Goal: Transaction & Acquisition: Purchase product/service

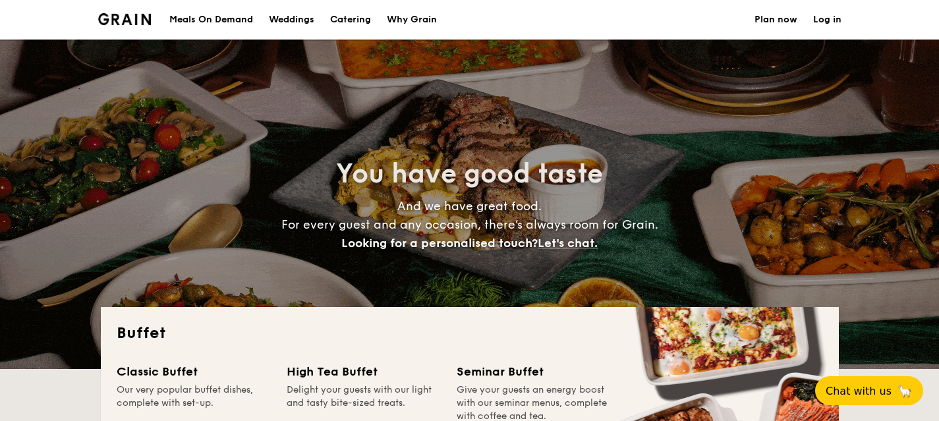
select select
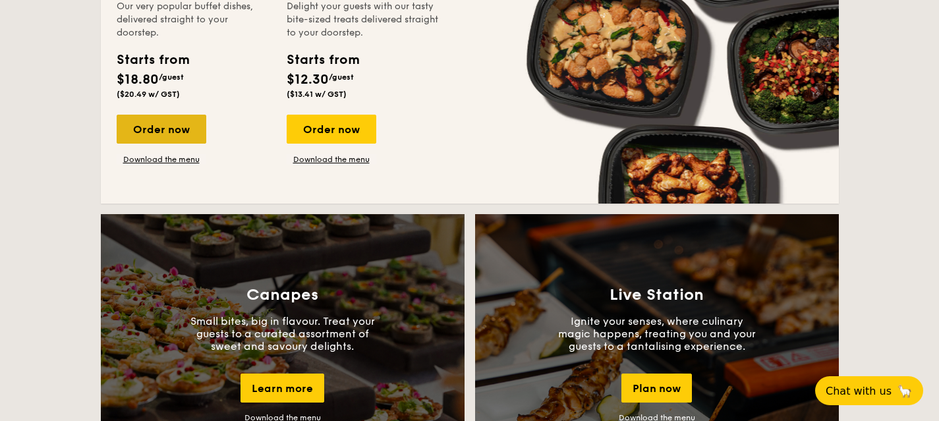
scroll to position [922, 0]
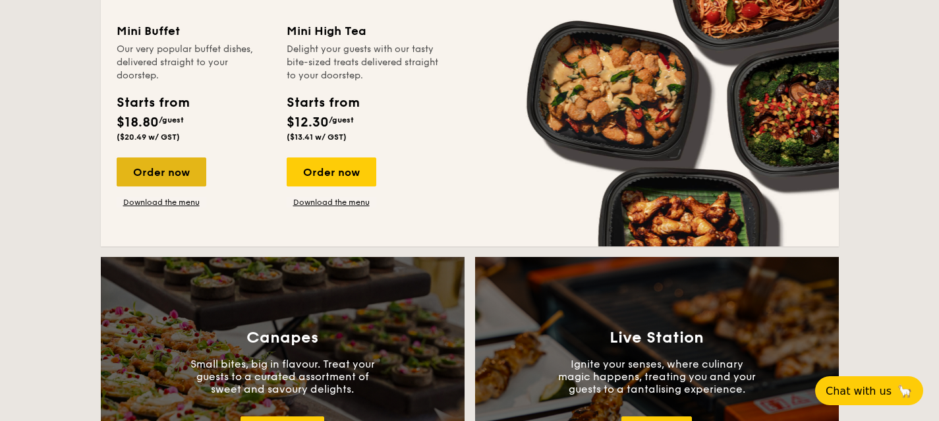
click at [175, 164] on div "Order now" at bounding box center [162, 171] width 90 height 29
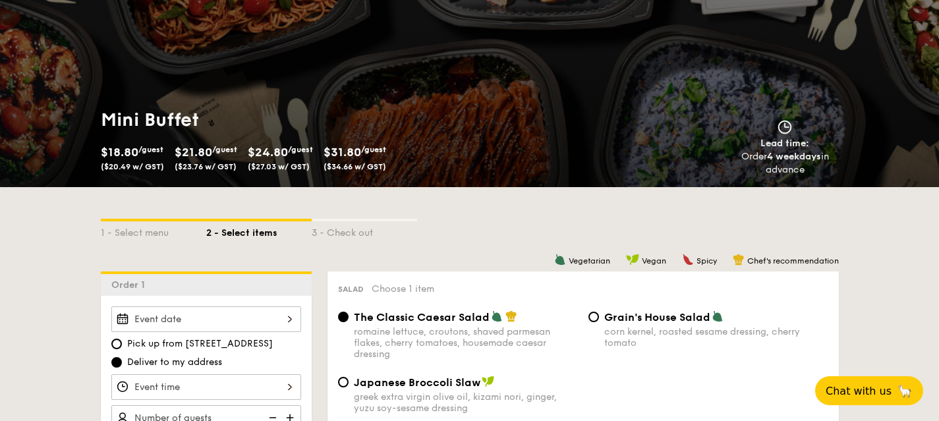
scroll to position [356, 0]
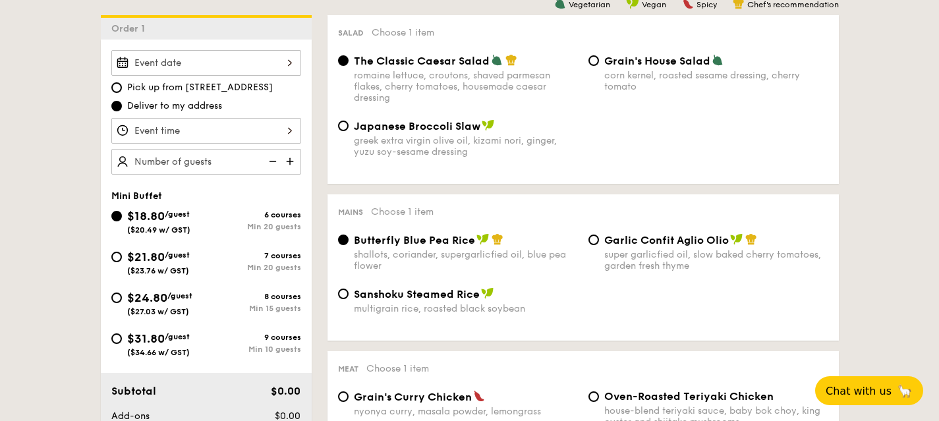
click at [214, 68] on div at bounding box center [206, 63] width 190 height 26
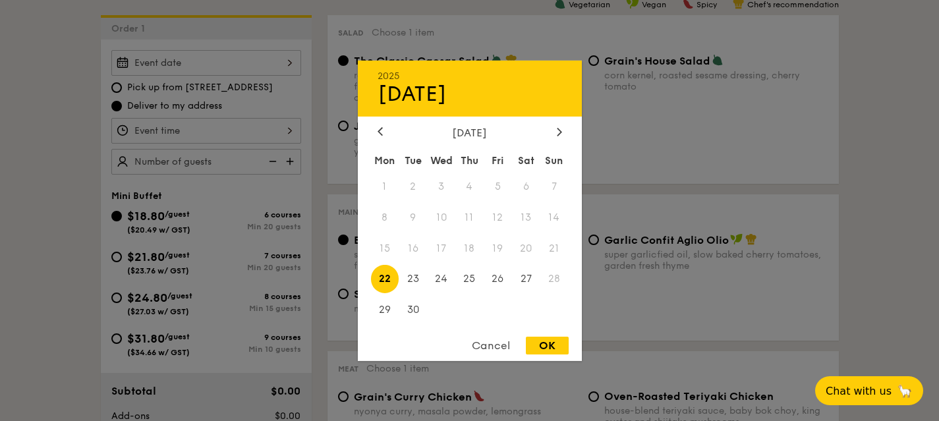
click at [371, 8] on div at bounding box center [469, 210] width 939 height 421
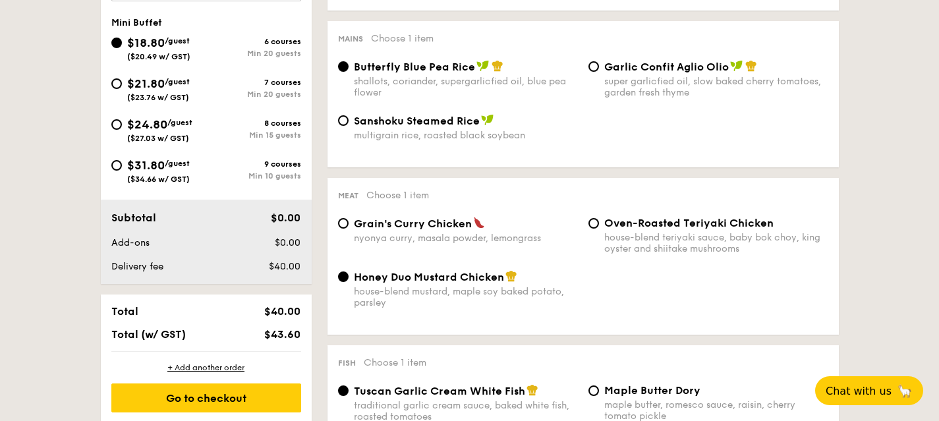
scroll to position [512, 0]
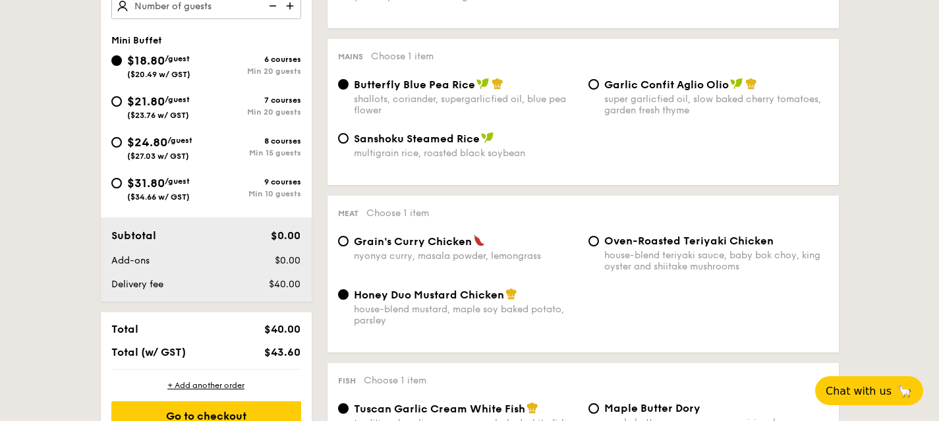
click at [186, 188] on div "$31.80 /guest ($34.66 w/ GST)" at bounding box center [158, 188] width 63 height 28
click at [122, 188] on input "$31.80 /guest ($34.66 w/ GST) 9 courses Min 10 guests" at bounding box center [116, 183] width 11 height 11
radio input "true"
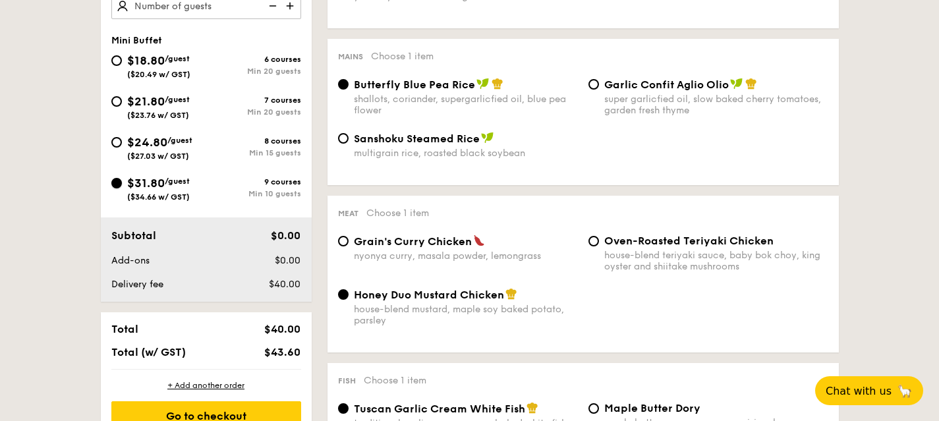
radio input "false"
radio input "true"
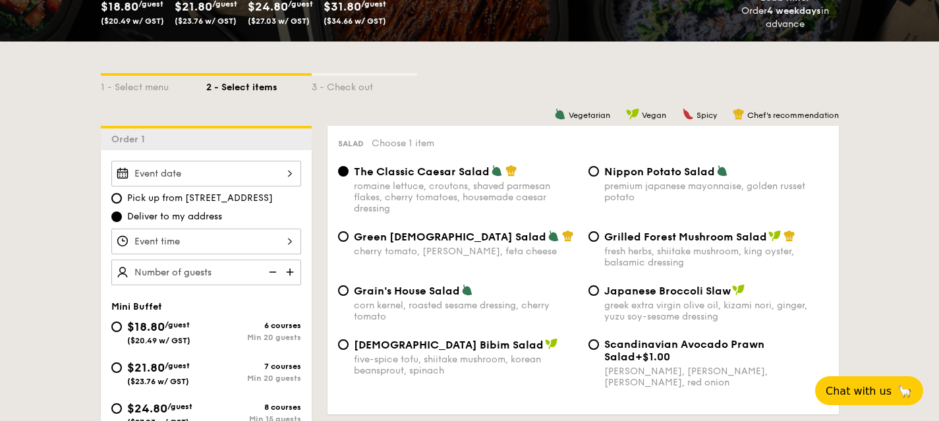
scroll to position [247, 0]
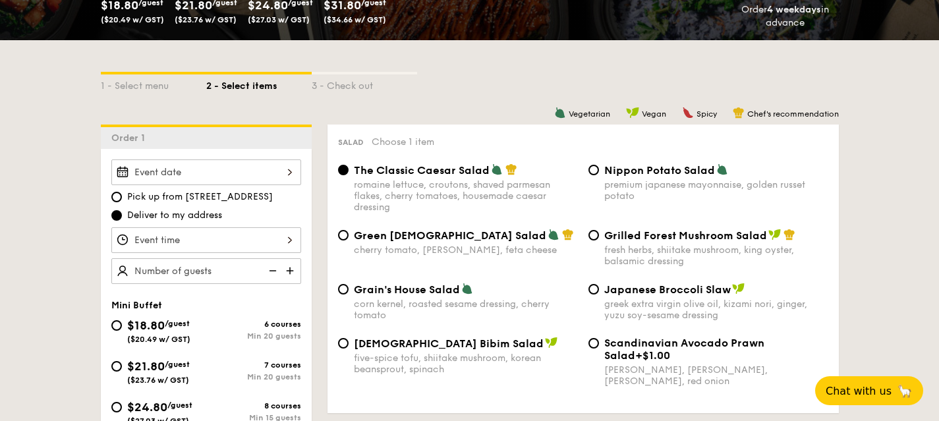
click at [285, 170] on div at bounding box center [206, 172] width 190 height 26
